Goal: Complete application form: Complete application form

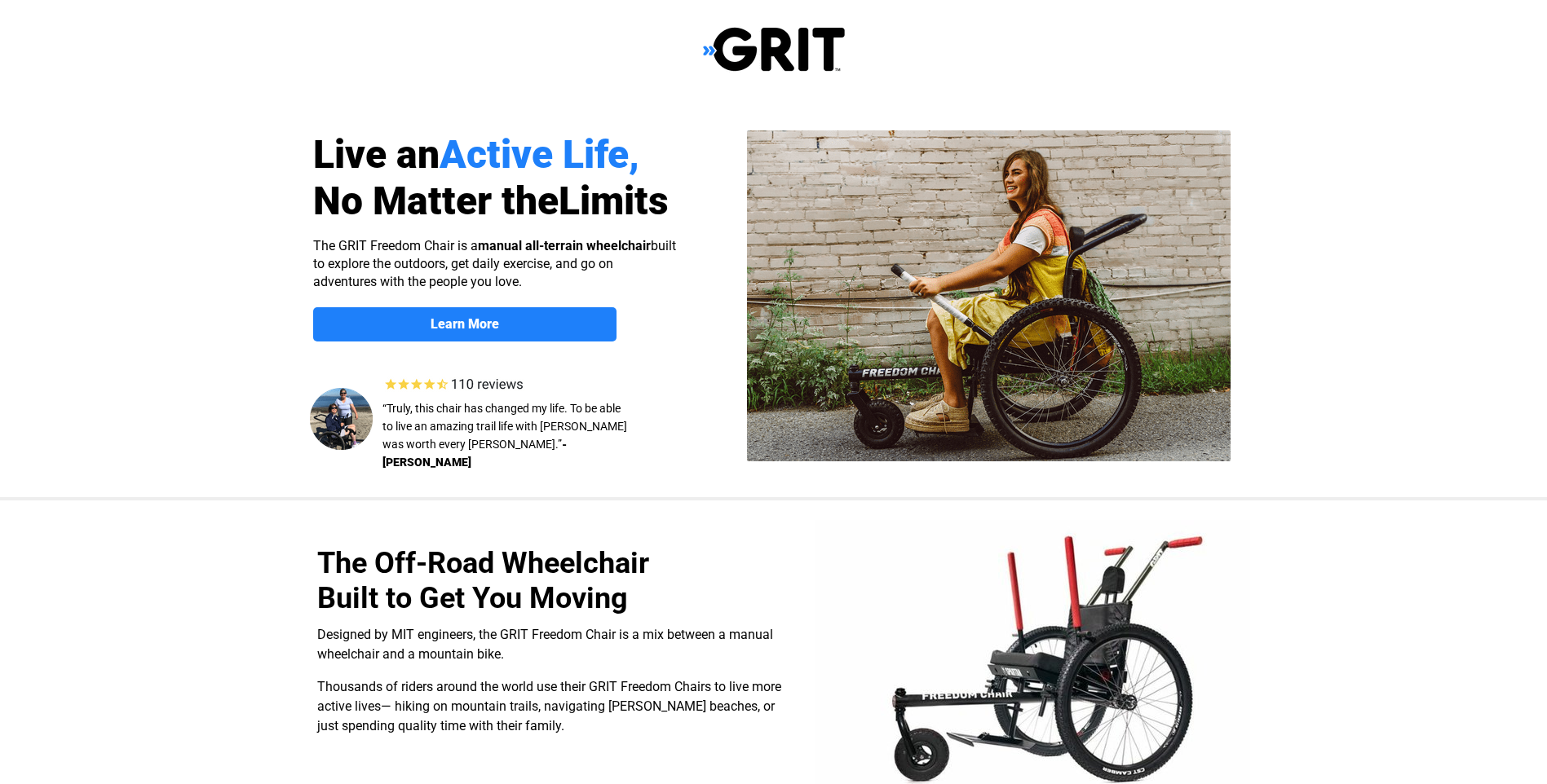
select select "US"
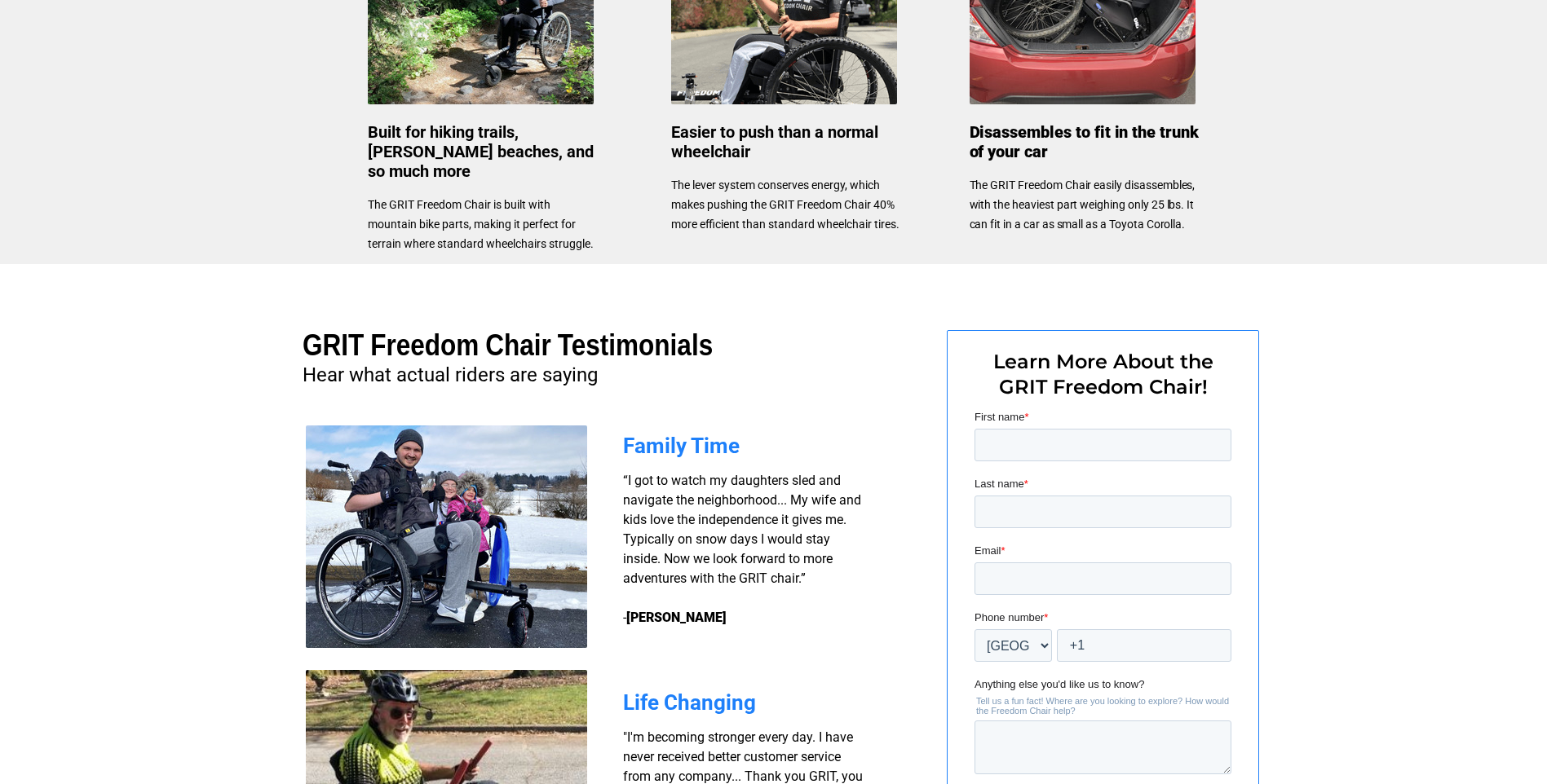
scroll to position [944, 0]
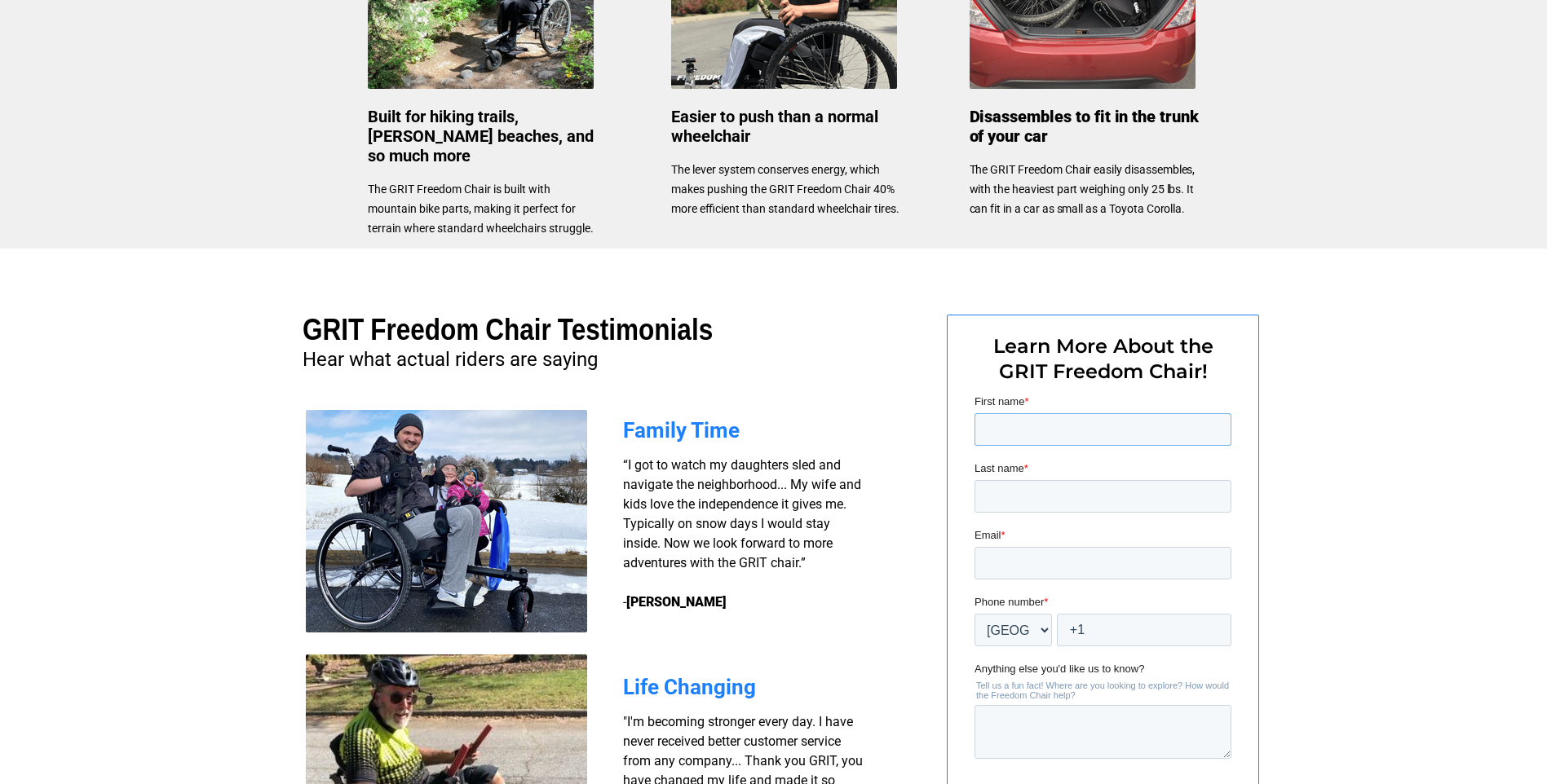
click at [1026, 429] on input "First name *" at bounding box center [1101, 429] width 257 height 32
type input "Alden"
click at [1045, 486] on input "Last name *" at bounding box center [1101, 496] width 257 height 32
type input "Horpestad"
click at [1059, 560] on input "Email *" at bounding box center [1101, 562] width 257 height 32
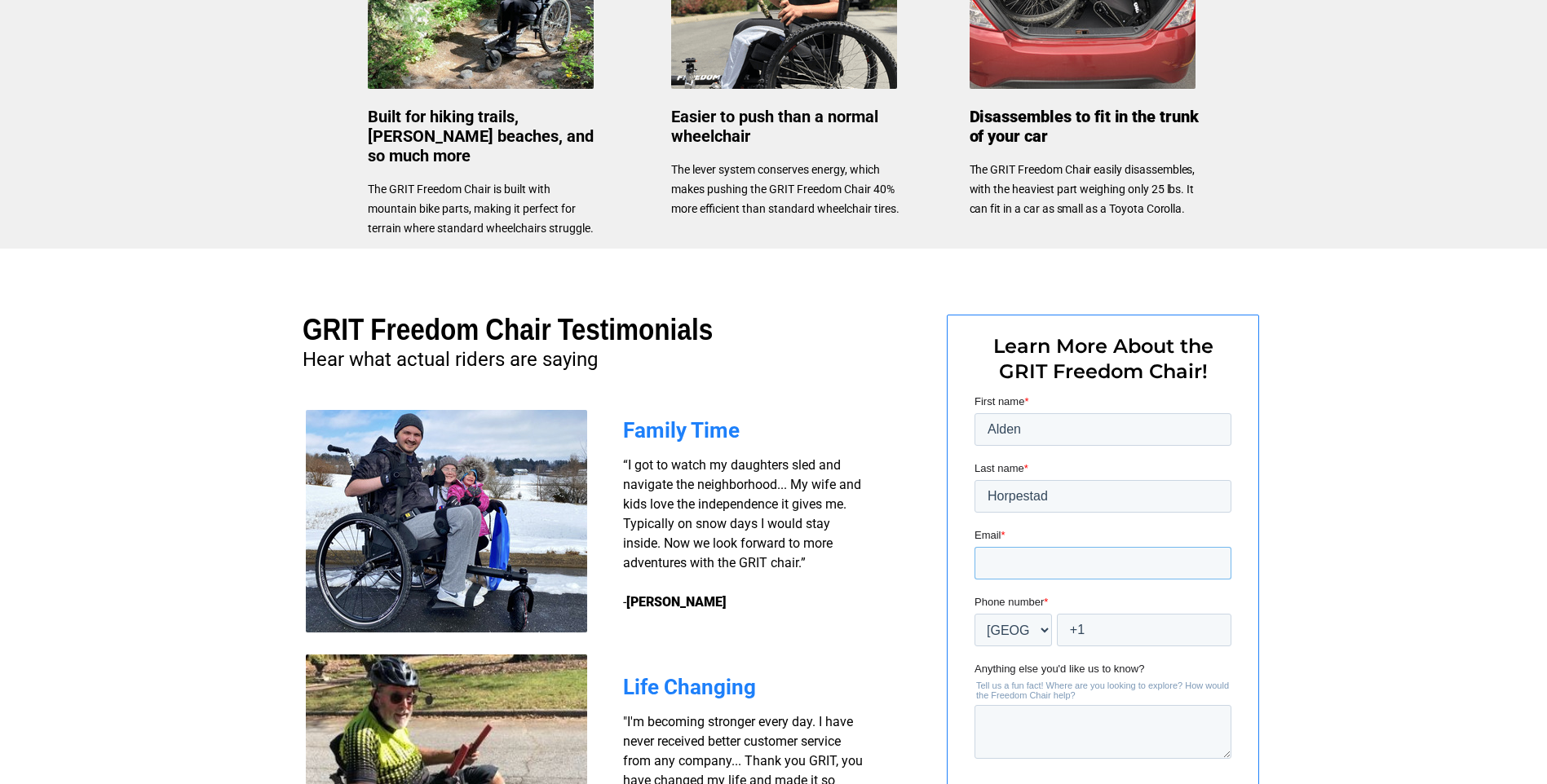
type input "[EMAIL_ADDRESS][DOMAIN_NAME]"
click at [1045, 631] on select "* Afghanistan (‫افغانستان‬‎) Albania (Shqipëri) Algeria (‫الجزائر‬‎) American S…" at bounding box center [1012, 629] width 77 height 32
click at [973, 613] on select "* Afghanistan (‫افغانستان‬‎) Albania (Shqipëri) Algeria (‫الجزائر‬‎) American S…" at bounding box center [1012, 629] width 77 height 32
click at [1130, 633] on input "+1" at bounding box center [1143, 629] width 174 height 32
click at [1106, 628] on input "+1 7018380563" at bounding box center [1143, 629] width 174 height 32
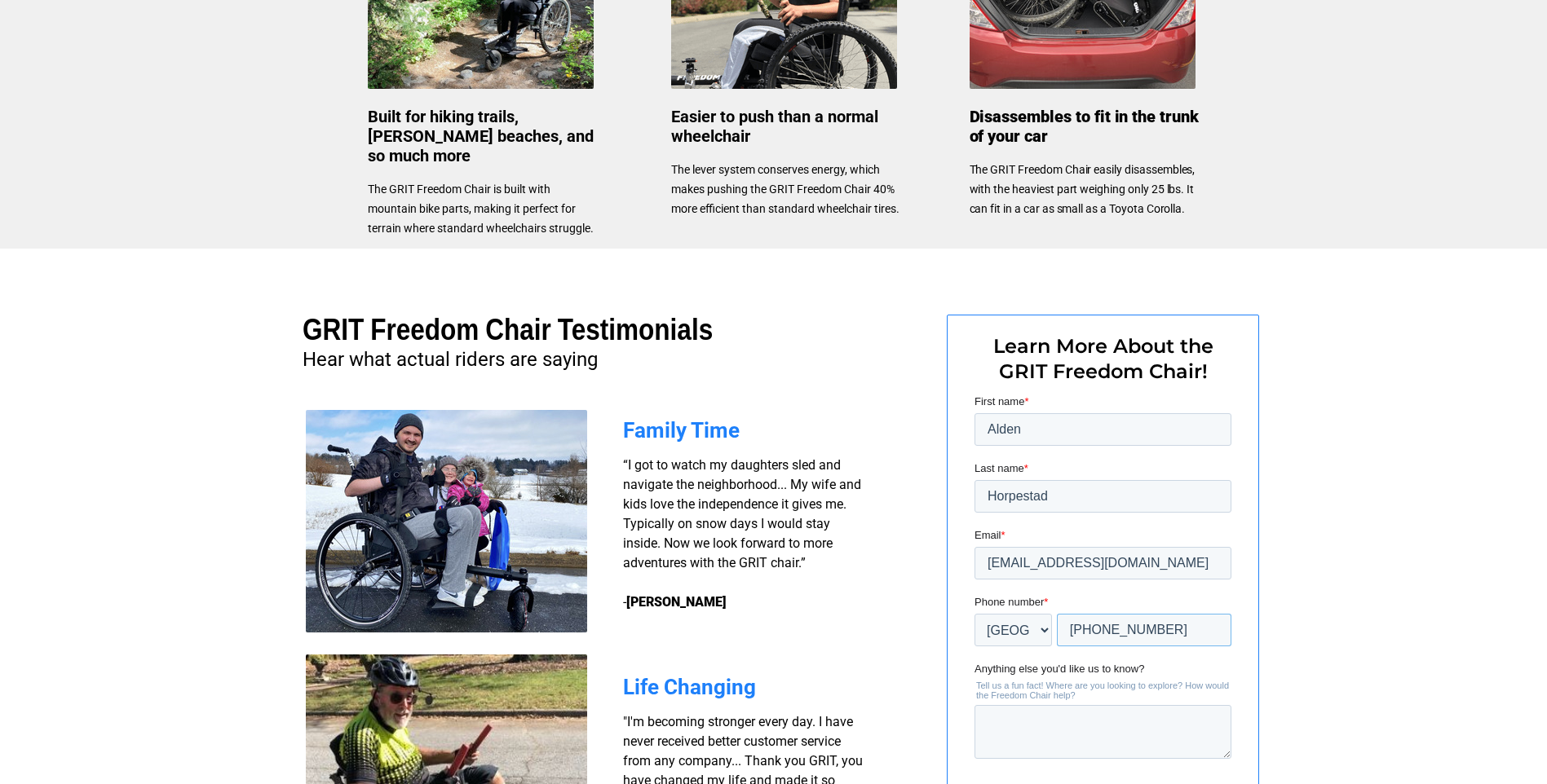
click at [1106, 628] on input "+1 7018380563" at bounding box center [1143, 629] width 174 height 32
click at [1133, 629] on input "+1 701-8380563" at bounding box center [1143, 629] width 174 height 32
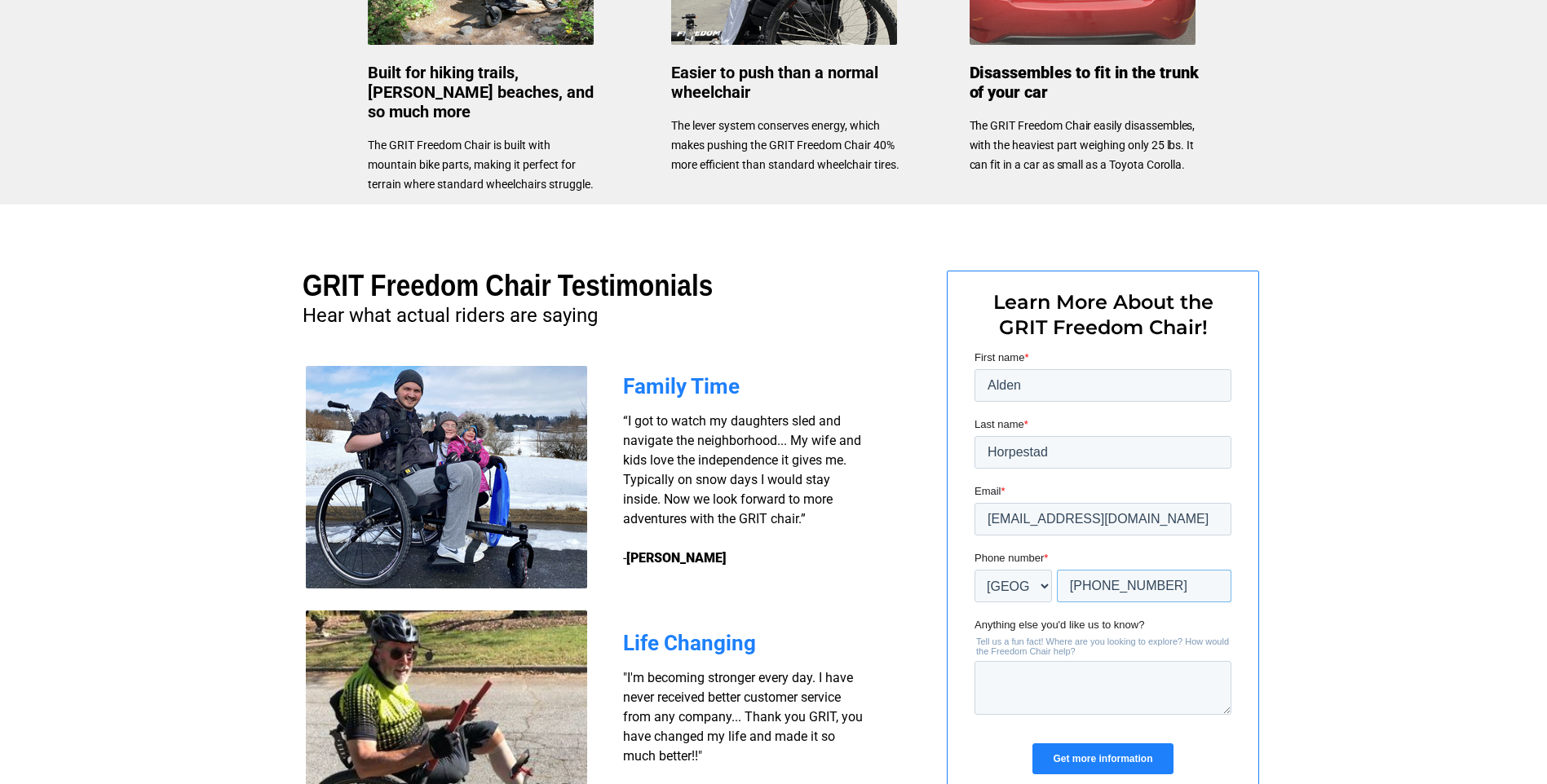
scroll to position [1026, 0]
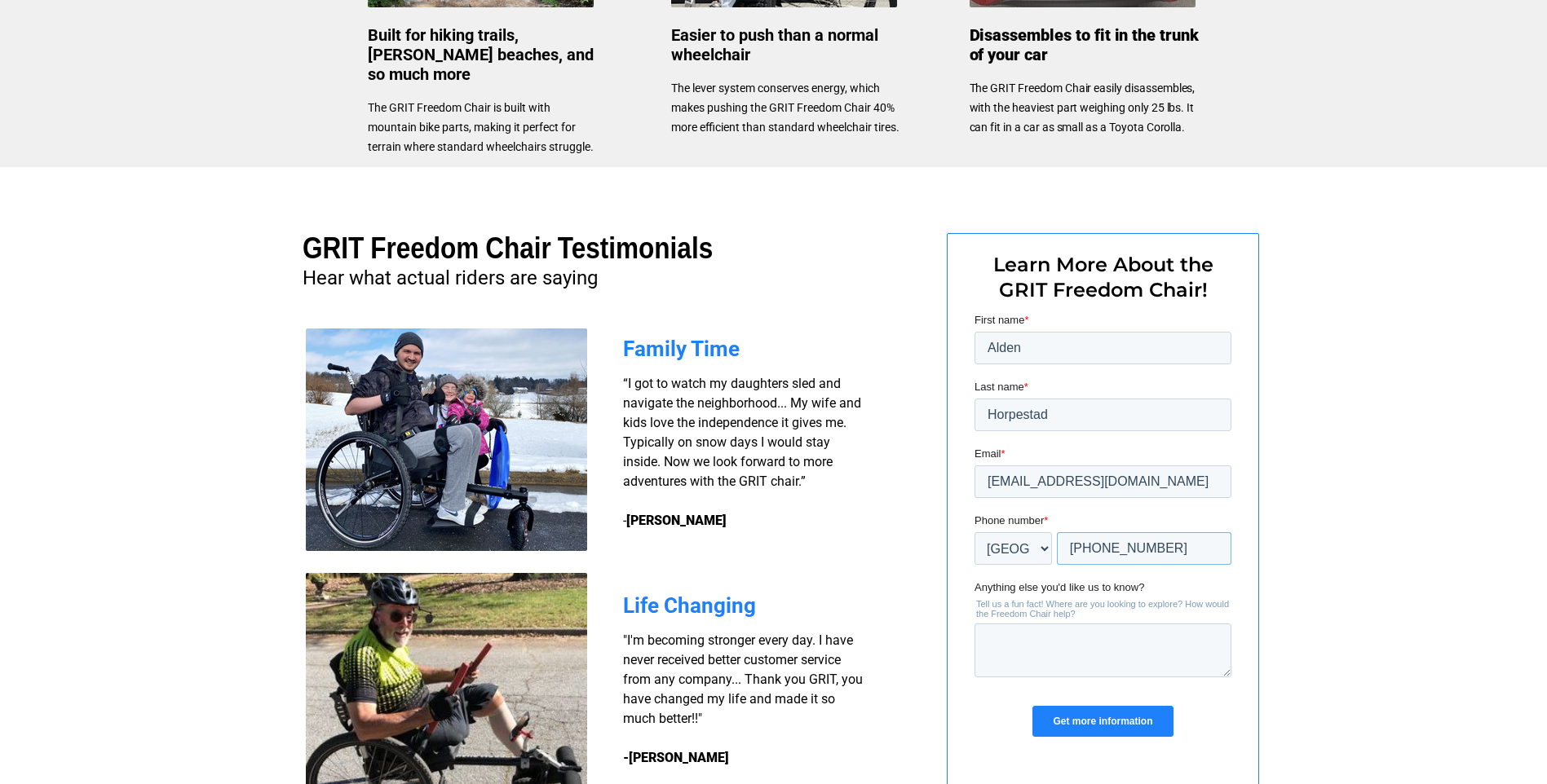
type input "+1 701-838-0563"
click at [1085, 725] on input "Get more information" at bounding box center [1101, 721] width 140 height 31
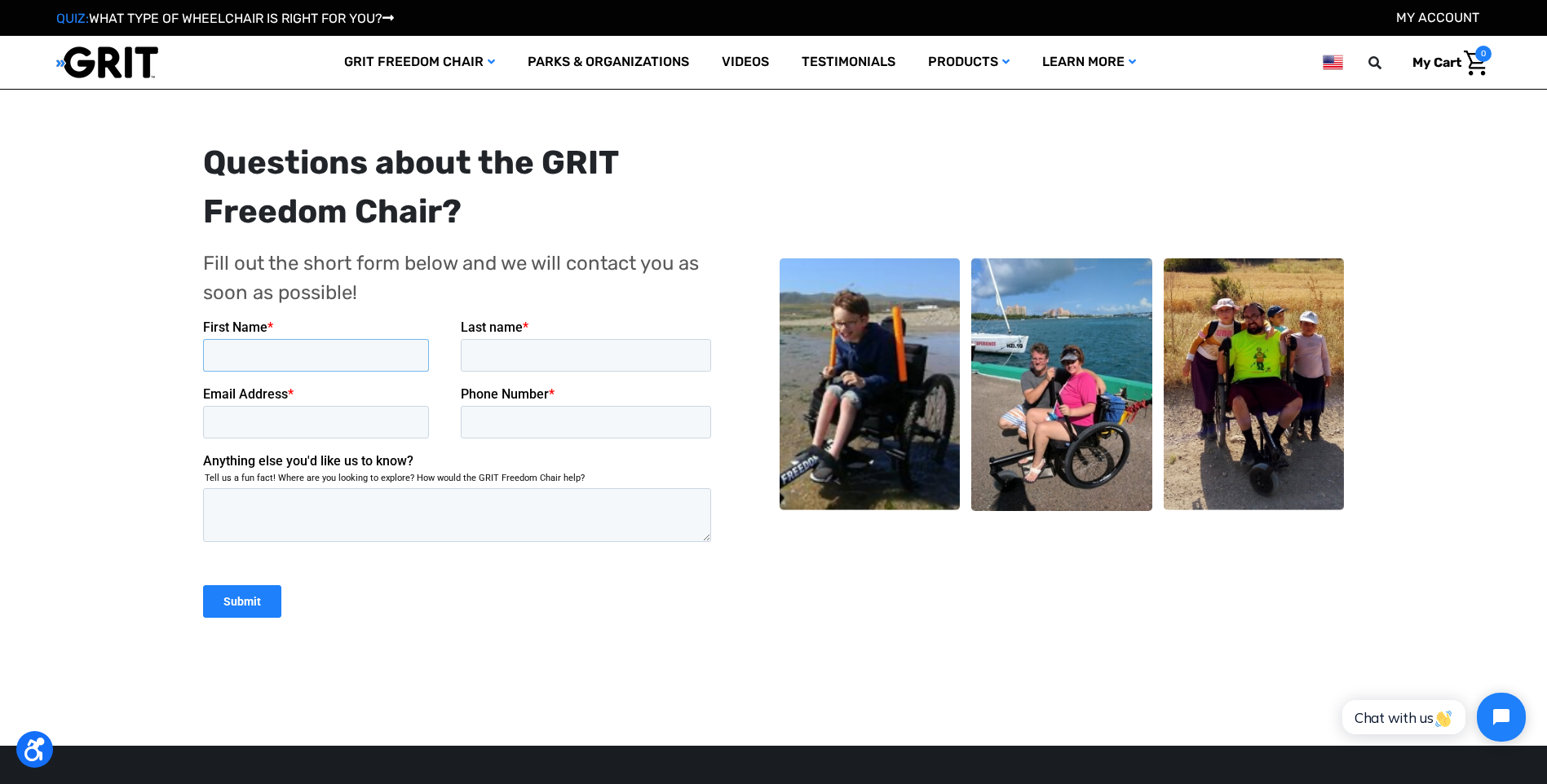
click at [232, 352] on input "First Name *" at bounding box center [314, 354] width 225 height 32
type input "Alden"
click at [584, 345] on input "Last name *" at bounding box center [585, 354] width 251 height 32
type input "Horpestad"
click at [366, 421] on input "Email Address *" at bounding box center [314, 420] width 225 height 32
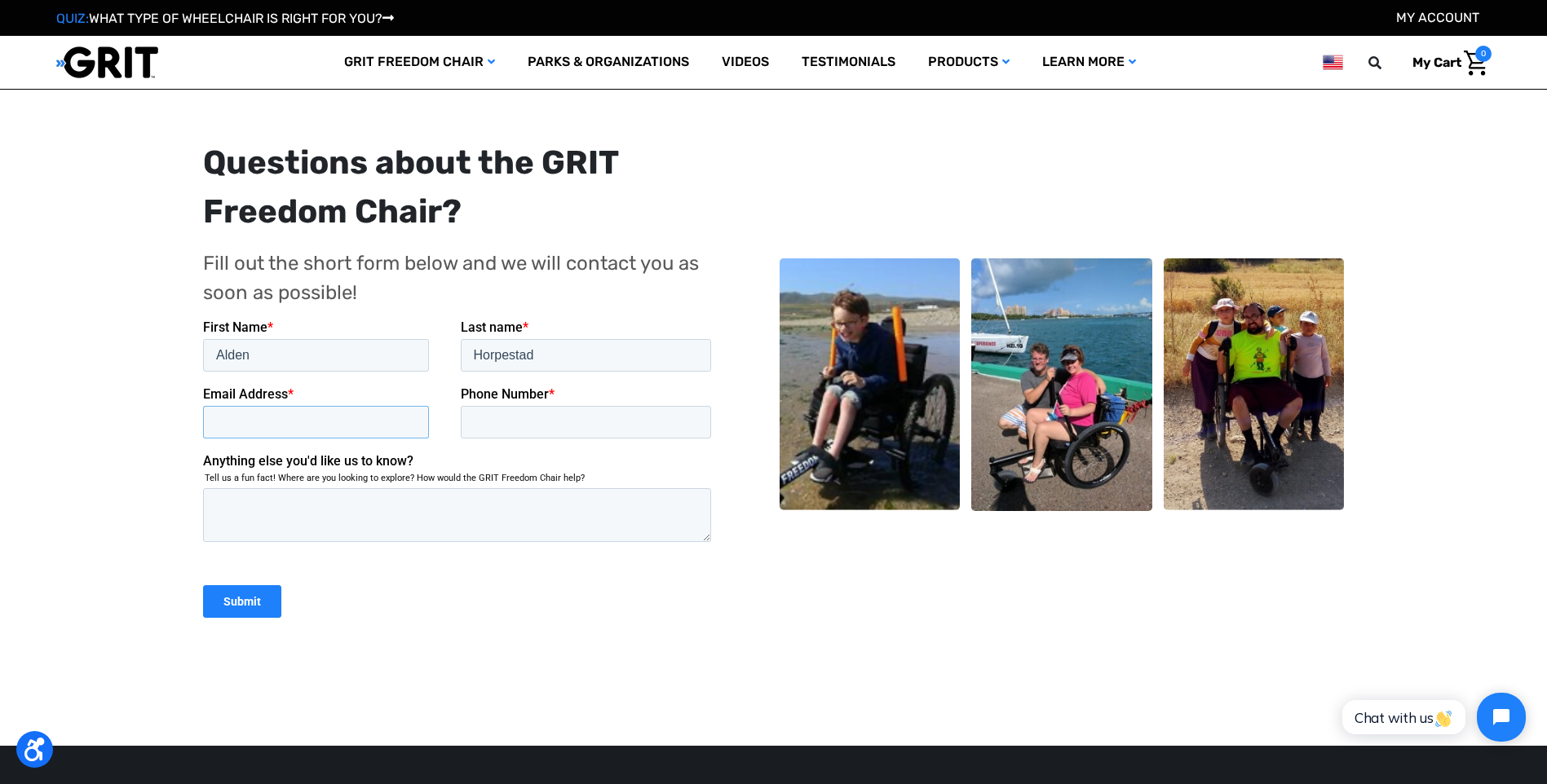
type input "[EMAIL_ADDRESS][DOMAIN_NAME]"
click at [555, 415] on input "Phone Number *" at bounding box center [585, 420] width 251 height 32
type input "[PHONE_NUMBER]"
click at [225, 602] on input "Submit" at bounding box center [241, 600] width 78 height 32
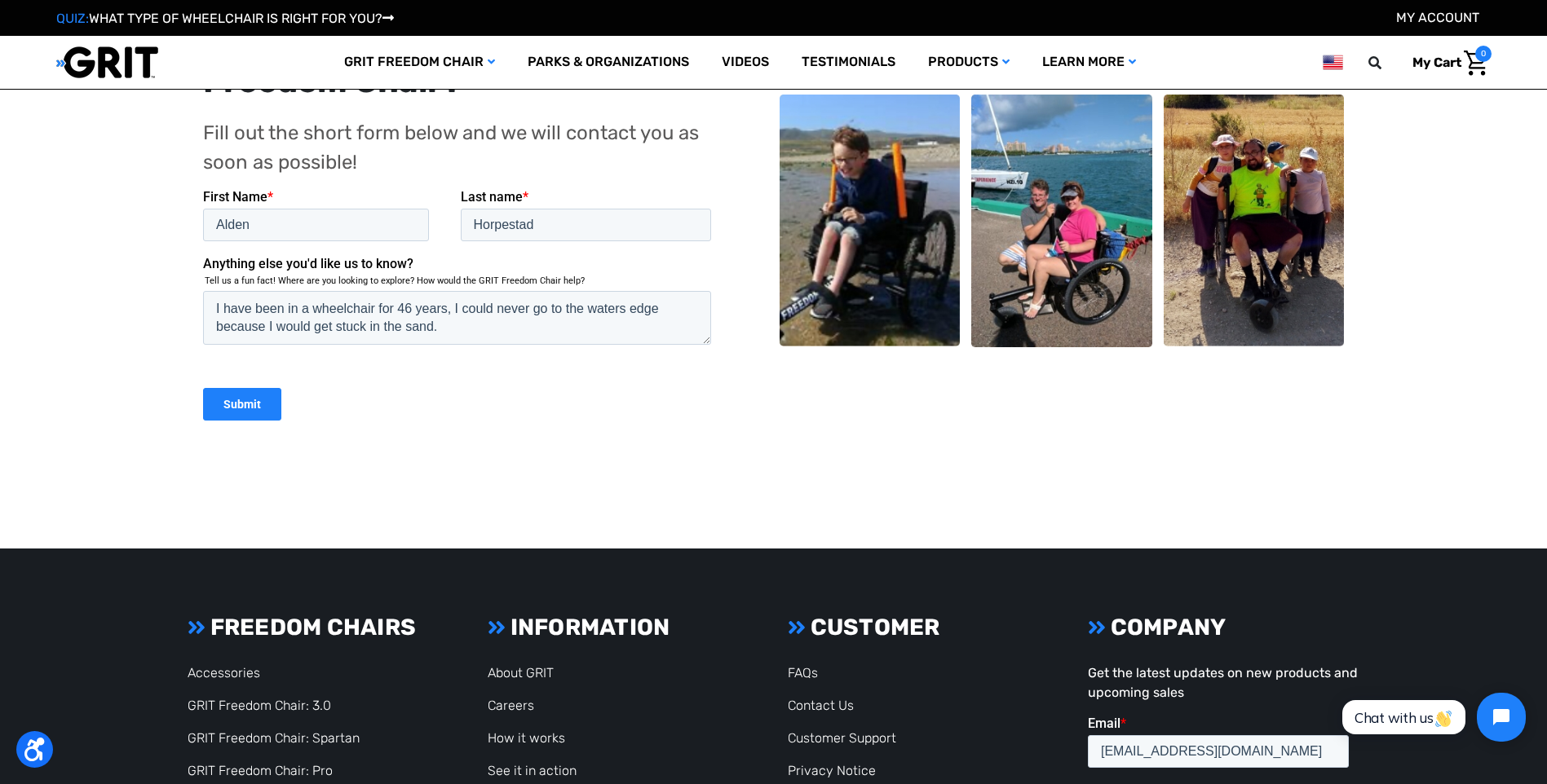
scroll to position [407, 0]
